Goal: Information Seeking & Learning: Learn about a topic

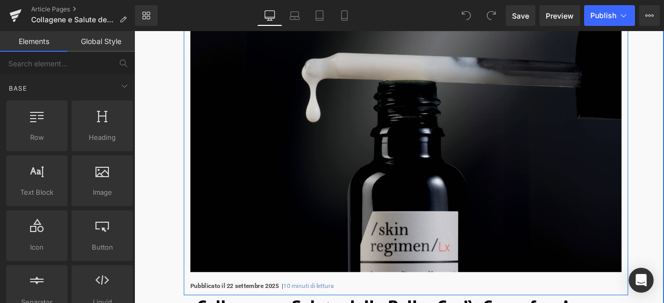
scroll to position [259, 0]
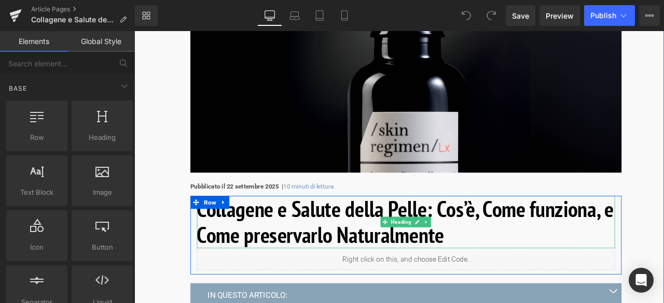
click at [514, 272] on h1 "Collagene e Salute della Pelle: Cos’è, Come funziona, e Come preservarlo Natura…" at bounding box center [455, 258] width 495 height 62
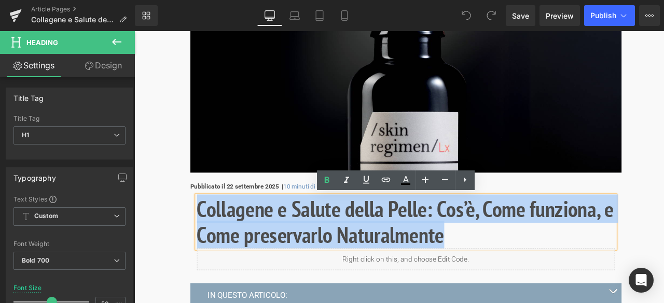
drag, startPoint x: 518, startPoint y: 273, endPoint x: 200, endPoint y: 242, distance: 319.4
click at [201, 242] on div "Collagene e Salute della Pelle: Cos’è, Come funziona, e Come preservarlo Natura…" at bounding box center [456, 271] width 511 height 88
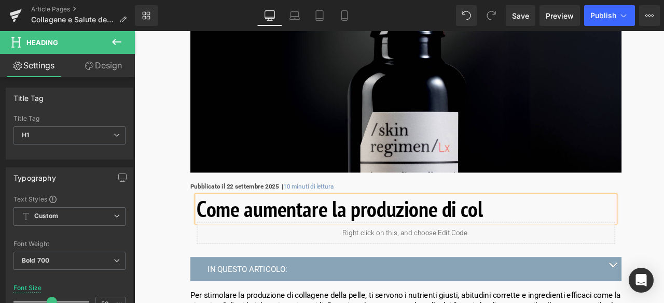
click at [276, 245] on h1 "Come aumentare la produzione di col" at bounding box center [455, 242] width 495 height 31
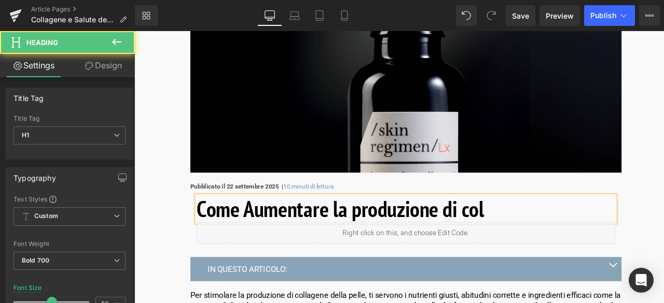
click at [403, 241] on h1 "Come Aumentare la produzione di col" at bounding box center [455, 242] width 495 height 31
click at [532, 247] on h1 "Come Aumentare la Produzione di col" at bounding box center [455, 242] width 495 height 31
click at [562, 243] on h1 "Come Aumentare la Produzione di Col" at bounding box center [455, 242] width 495 height 31
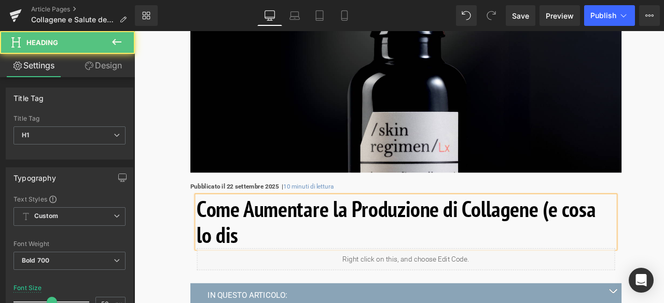
click at [653, 246] on h1 "Come Aumentare la Produzione di Collagene (e cosa lo dis" at bounding box center [455, 258] width 495 height 62
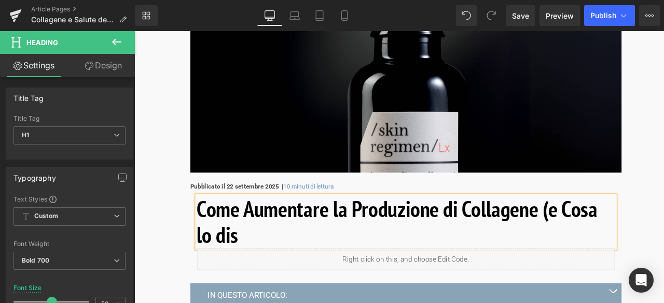
click at [240, 277] on h1 "Come Aumentare la Produzione di Collagene (e Cosa lo dis" at bounding box center [455, 258] width 495 height 62
click at [270, 276] on h1 "Come Aumentare la Produzione di Collagene (e Cosa lo Dis" at bounding box center [455, 258] width 495 height 62
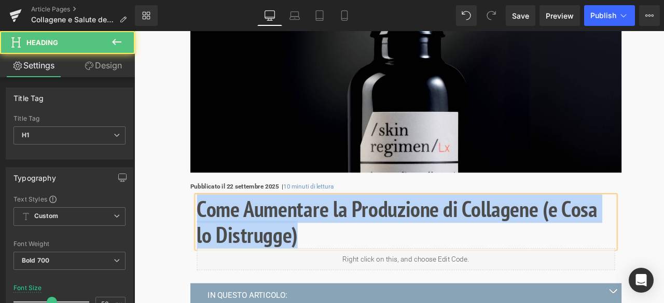
drag, startPoint x: 355, startPoint y: 281, endPoint x: 185, endPoint y: 239, distance: 175.2
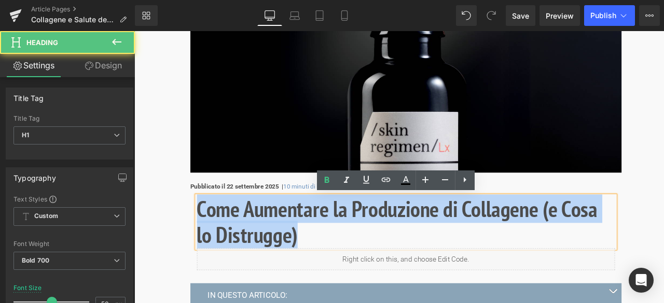
copy h1 "Come Aumentare la Produzione di Collagene (e Cosa lo Distrugge)"
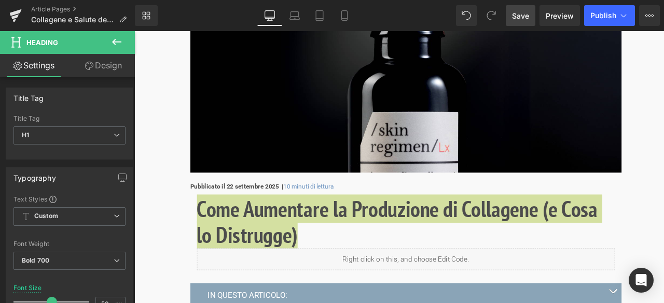
click at [522, 15] on span "Save" at bounding box center [520, 15] width 17 height 11
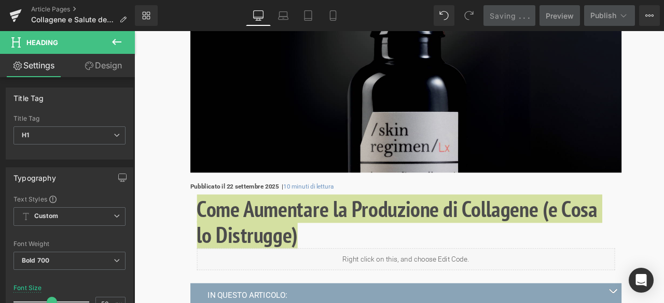
scroll to position [467, 0]
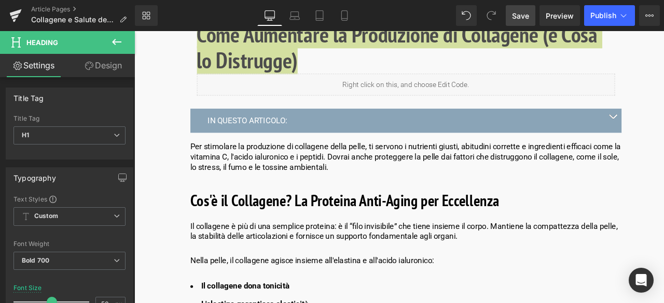
click at [524, 14] on span "Save" at bounding box center [520, 15] width 17 height 11
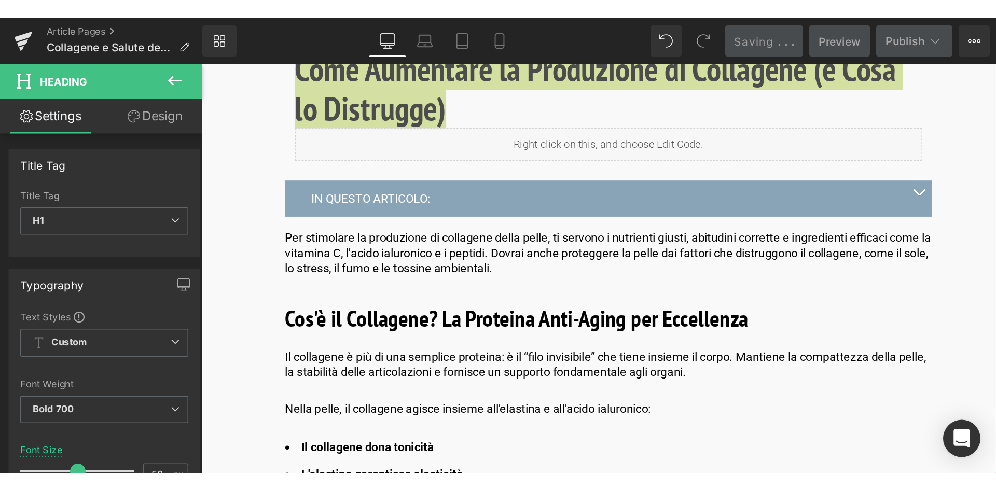
scroll to position [363, 0]
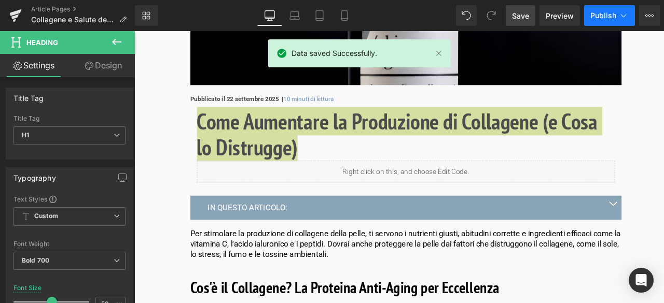
click at [620, 17] on icon at bounding box center [623, 15] width 10 height 10
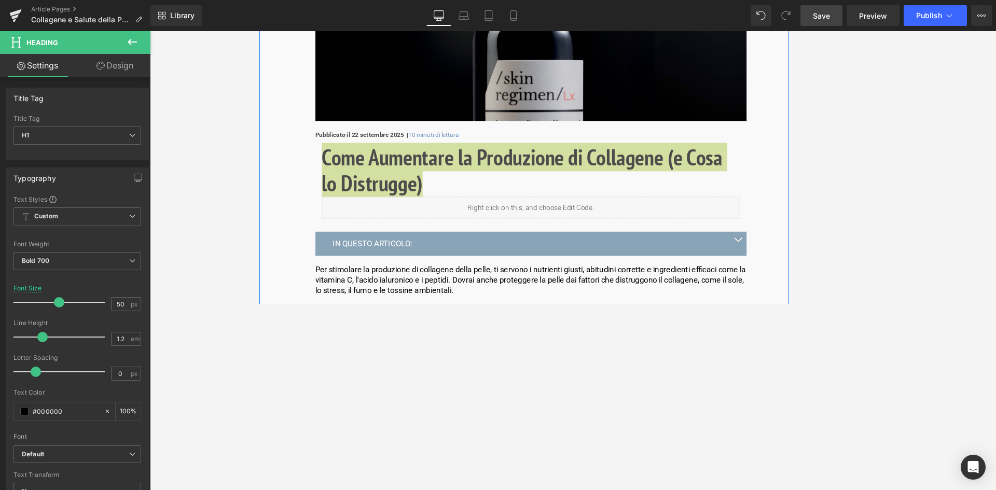
scroll to position [259, 0]
